Goal: Task Accomplishment & Management: Manage account settings

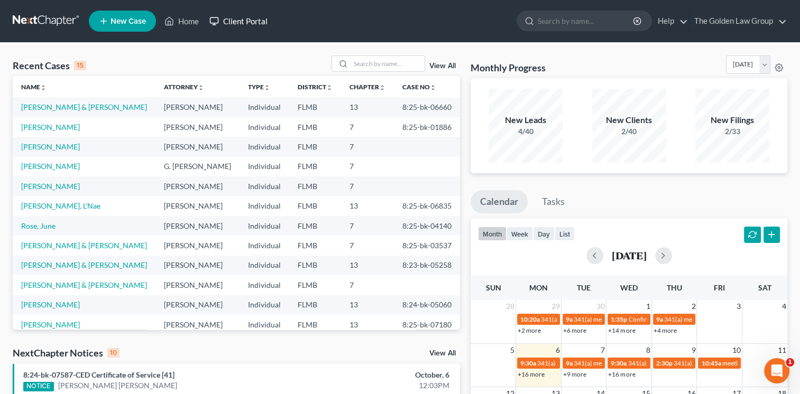
click at [245, 24] on link "Client Portal" at bounding box center [238, 21] width 69 height 19
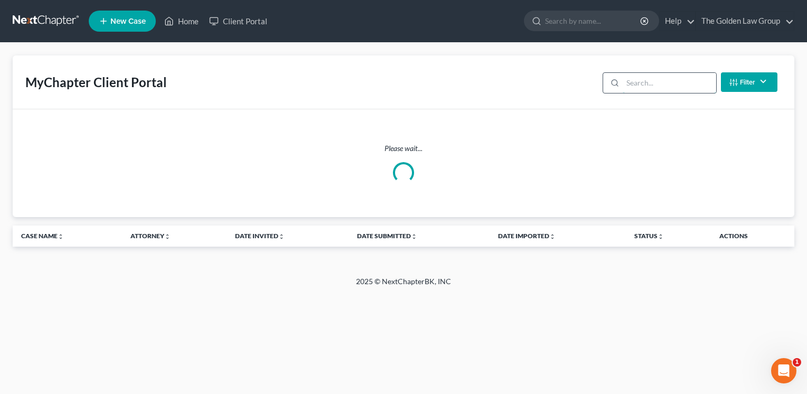
click at [643, 86] on input "search" at bounding box center [670, 83] width 94 height 20
click at [643, 86] on input "[PERSON_NAME]" at bounding box center [670, 83] width 94 height 20
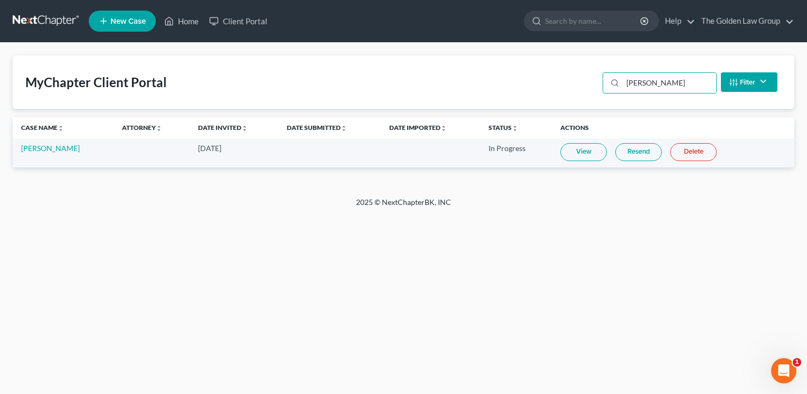
click at [589, 152] on link "View" at bounding box center [584, 152] width 47 height 18
click at [645, 157] on link "Resend" at bounding box center [639, 152] width 47 height 18
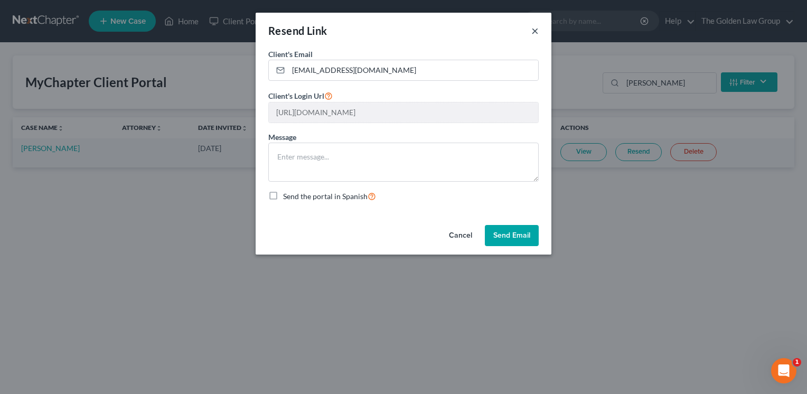
click at [535, 32] on button "×" at bounding box center [535, 30] width 7 height 13
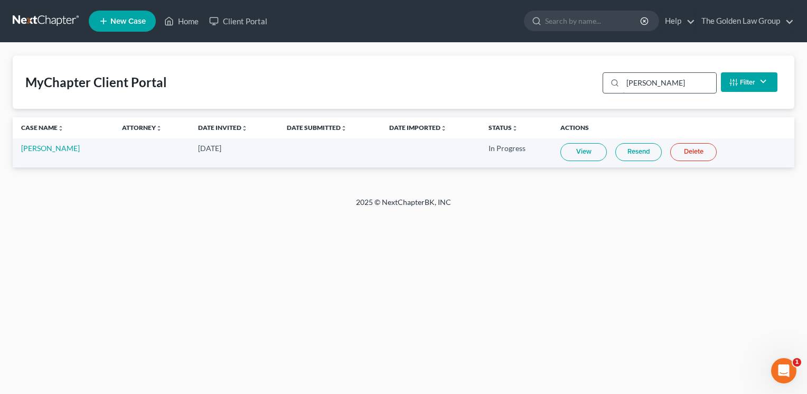
click at [636, 78] on input "[PERSON_NAME]" at bounding box center [670, 83] width 94 height 20
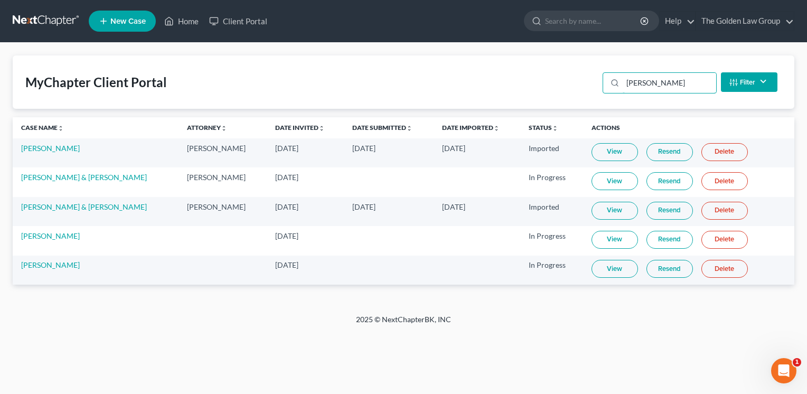
type input "[PERSON_NAME]"
click at [650, 274] on link "Resend" at bounding box center [670, 269] width 47 height 18
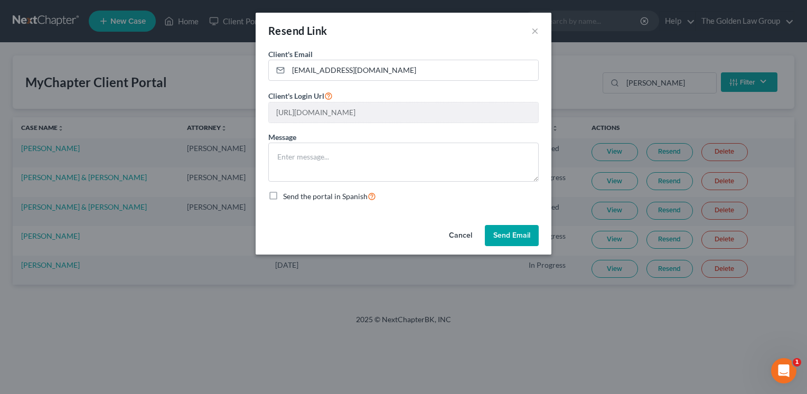
click at [518, 238] on button "Send Email" at bounding box center [512, 235] width 54 height 21
